Goal: Transaction & Acquisition: Obtain resource

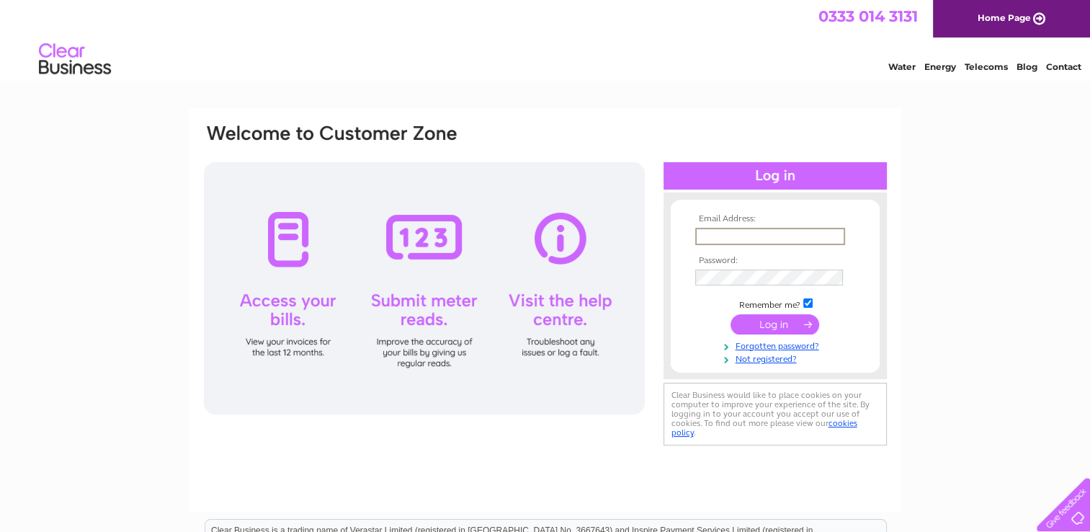
click at [705, 235] on input "text" at bounding box center [770, 236] width 150 height 17
type input "john785@hotmail.co.uk"
click at [800, 324] on input "submit" at bounding box center [775, 323] width 89 height 20
click at [731, 313] on input "submit" at bounding box center [775, 323] width 89 height 20
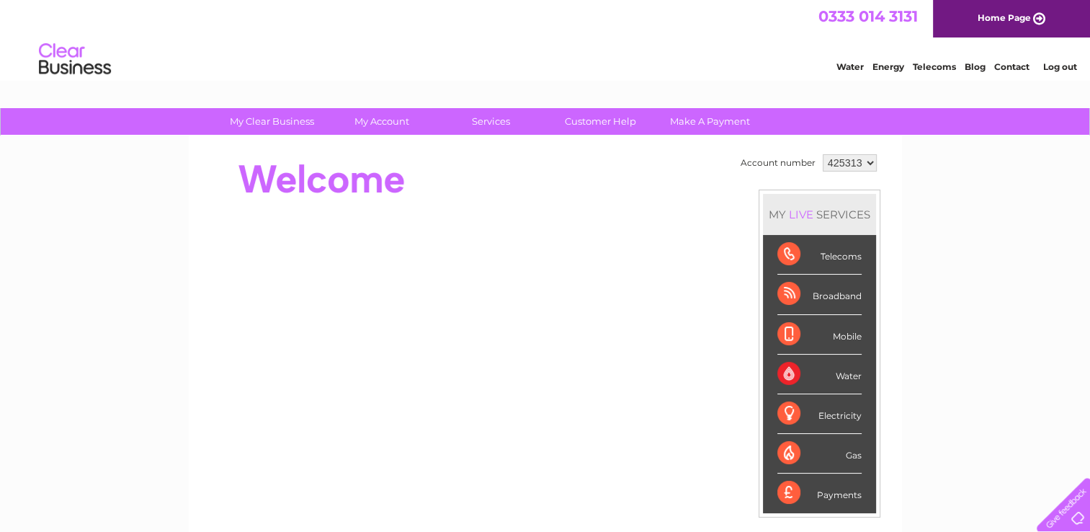
click at [869, 159] on select "425313 425810" at bounding box center [850, 162] width 54 height 17
select select "425810"
click at [823, 154] on select "425313 425810" at bounding box center [850, 162] width 54 height 17
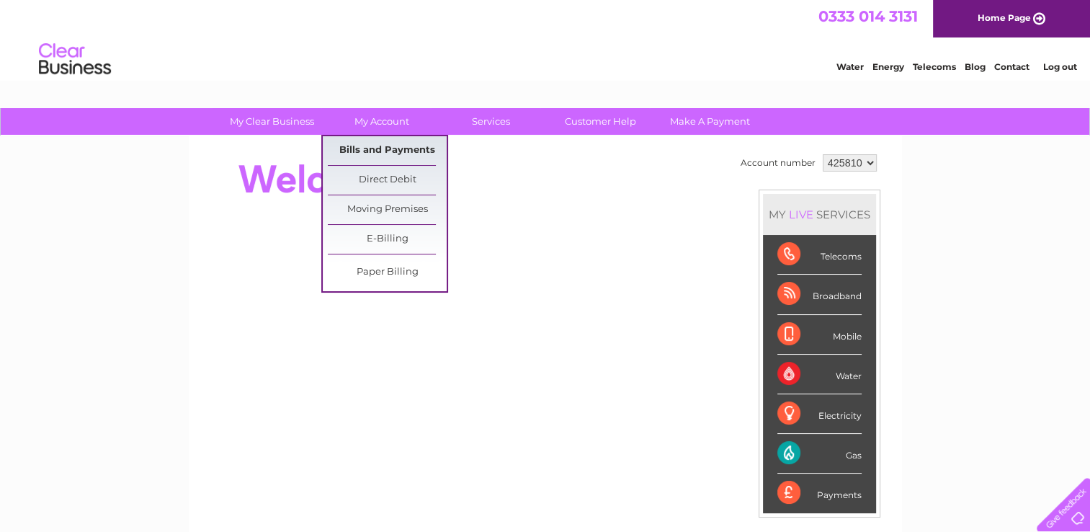
click at [381, 152] on link "Bills and Payments" at bounding box center [387, 150] width 119 height 29
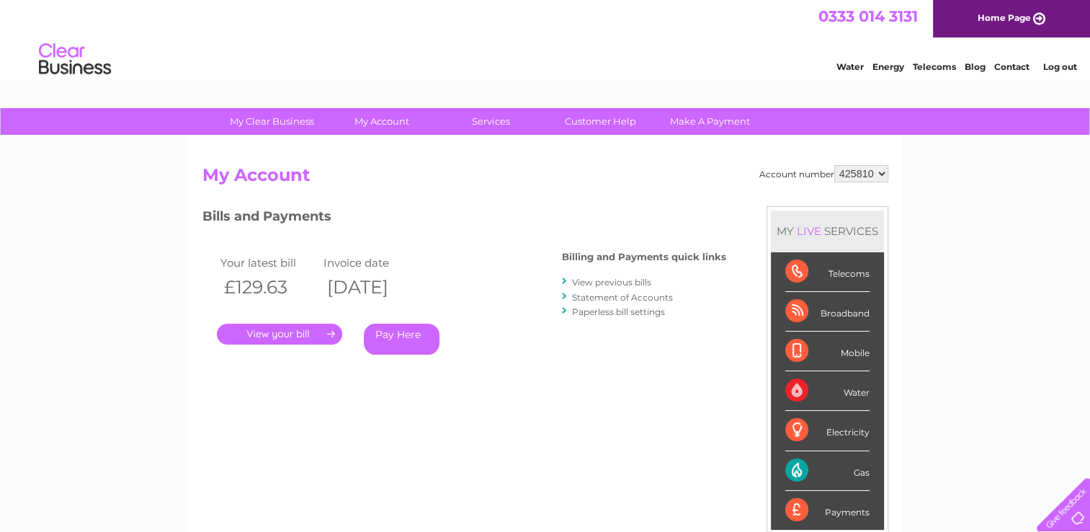
click at [283, 329] on link "." at bounding box center [279, 334] width 125 height 21
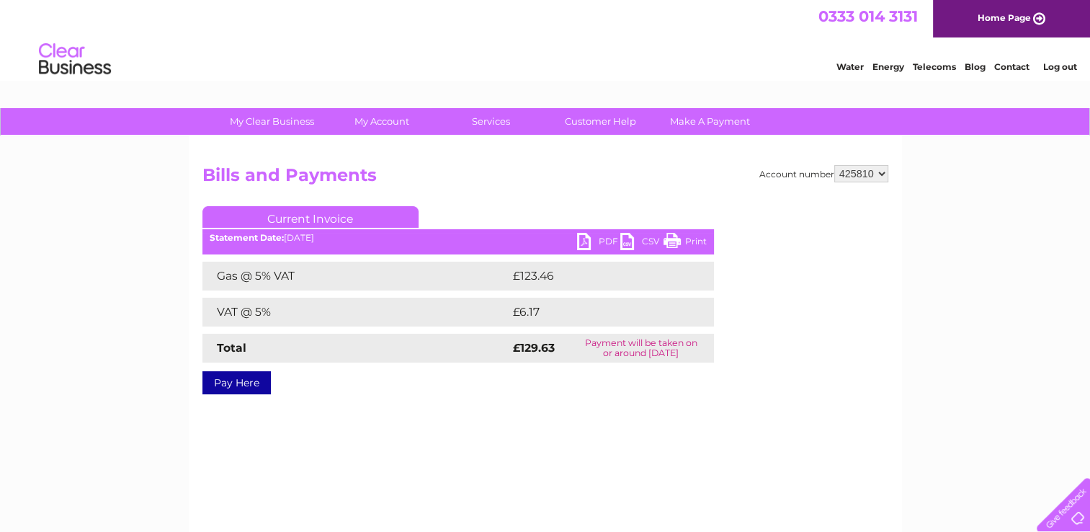
click at [589, 243] on link "PDF" at bounding box center [598, 243] width 43 height 21
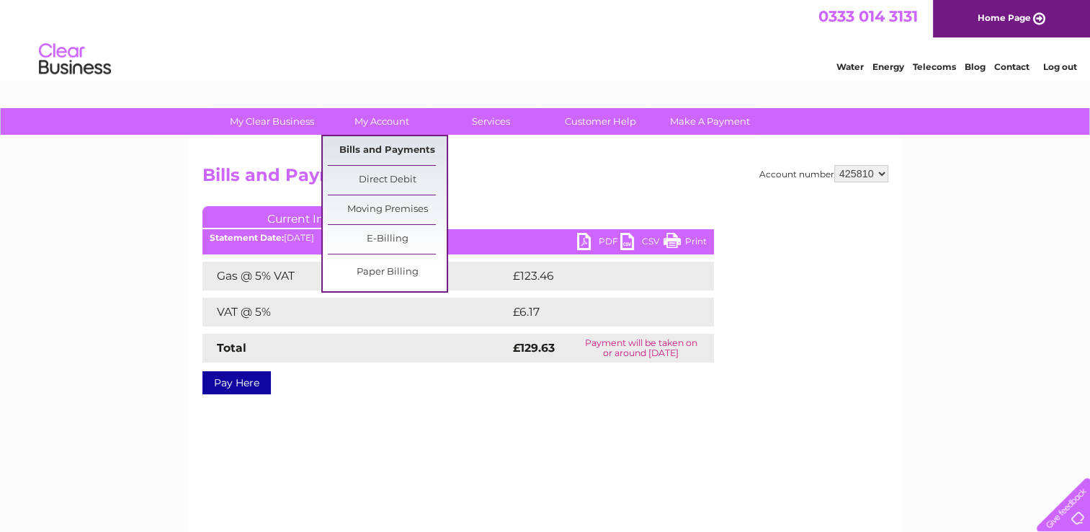
click at [383, 143] on link "Bills and Payments" at bounding box center [387, 150] width 119 height 29
click at [393, 151] on link "Bills and Payments" at bounding box center [387, 150] width 119 height 29
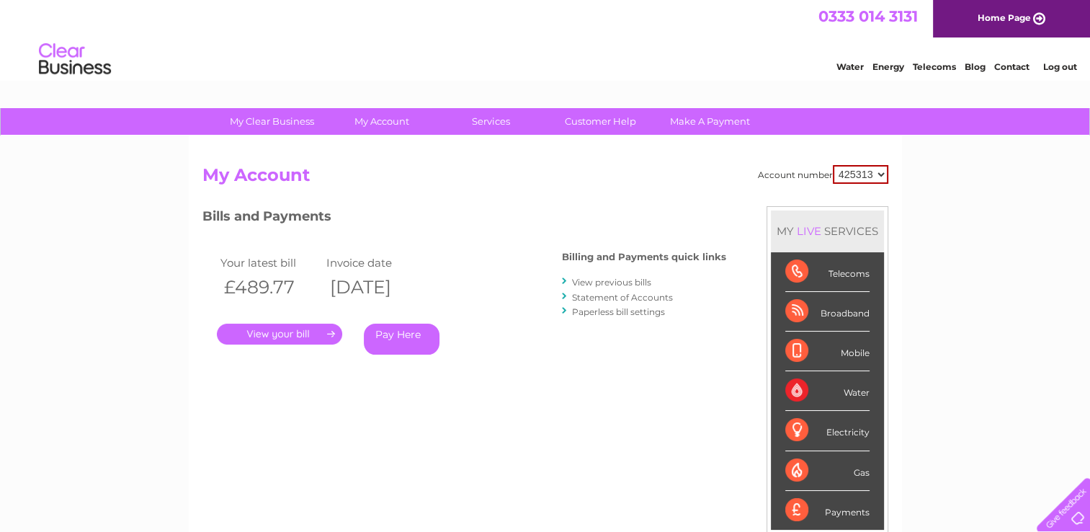
click at [882, 171] on select "425313 425810" at bounding box center [860, 174] width 55 height 19
select select "425810"
click at [833, 165] on select "425313 425810" at bounding box center [860, 174] width 55 height 19
click at [612, 281] on link "View previous bills" at bounding box center [611, 282] width 79 height 11
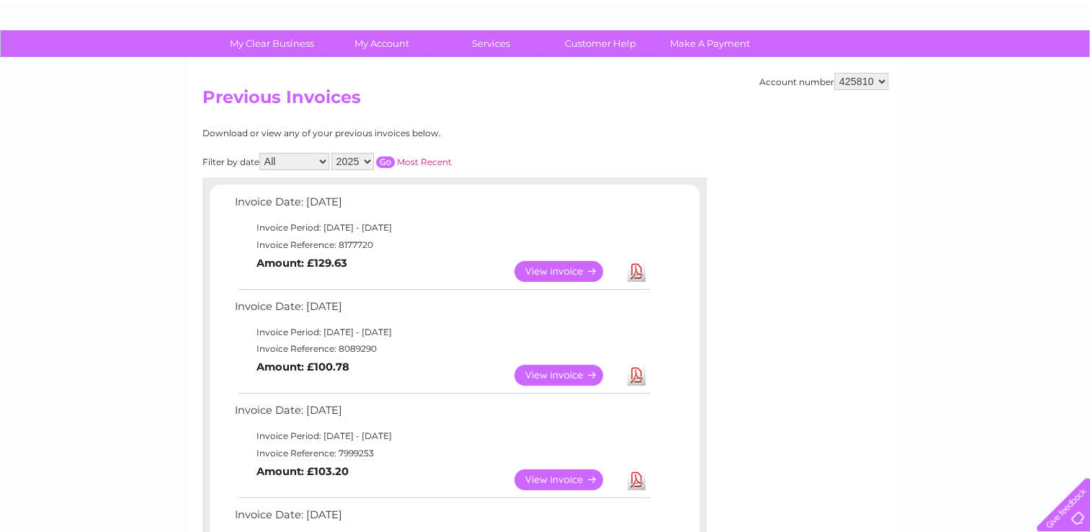
scroll to position [144, 0]
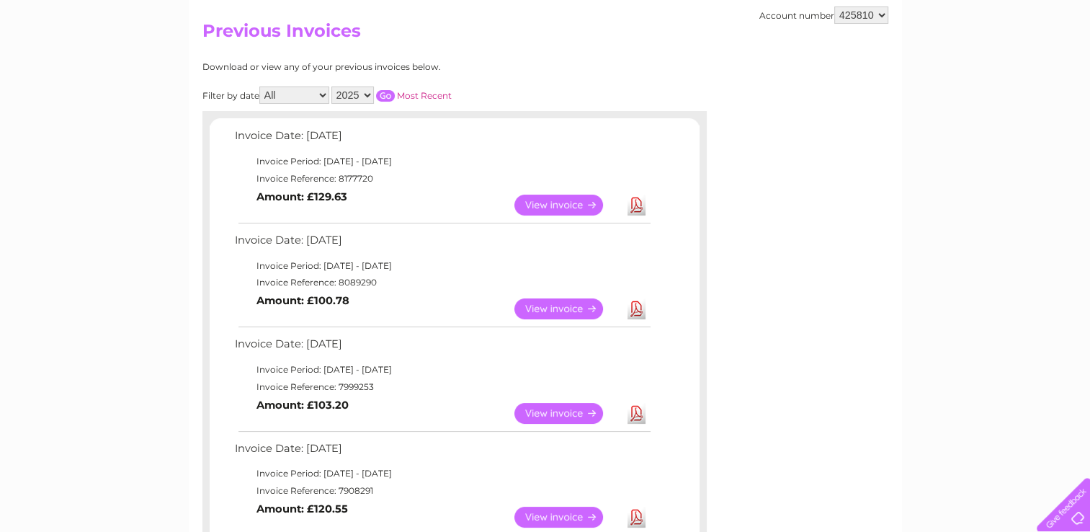
click at [634, 304] on link "Download" at bounding box center [637, 308] width 18 height 21
